Goal: Information Seeking & Learning: Learn about a topic

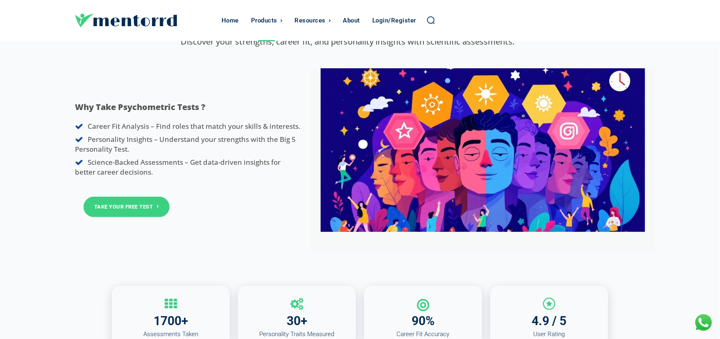
scroll to position [82, 0]
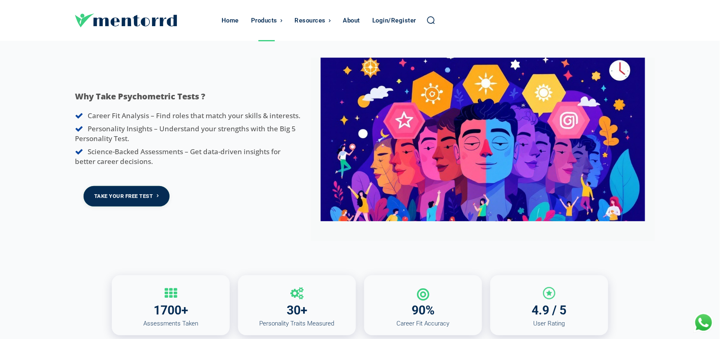
click at [147, 195] on link "Take Your Free Test" at bounding box center [127, 196] width 86 height 20
drag, startPoint x: 145, startPoint y: 19, endPoint x: 119, endPoint y: 22, distance: 26.0
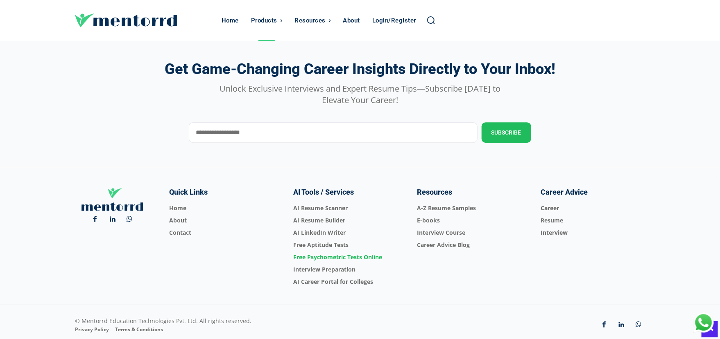
scroll to position [2733, 0]
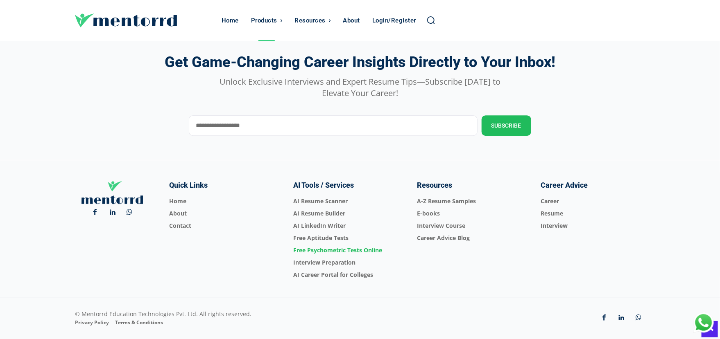
drag, startPoint x: 111, startPoint y: 23, endPoint x: 68, endPoint y: 73, distance: 66.5
click at [68, 73] on div "Get Game-Changing Career Insights Directly to Your Inbox!" at bounding box center [360, 61] width 590 height 23
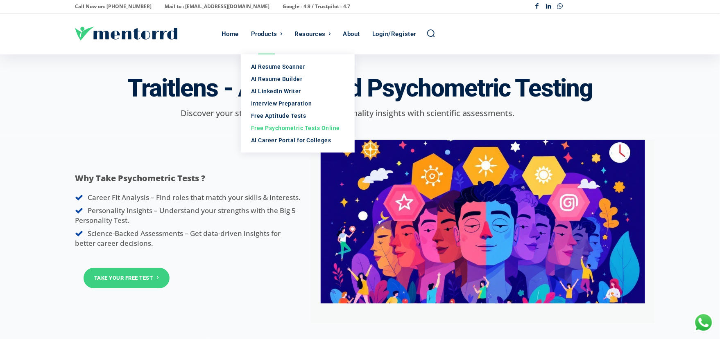
click at [265, 130] on div "Free Psychometric Tests Online" at bounding box center [297, 128] width 93 height 8
